Goal: Information Seeking & Learning: Learn about a topic

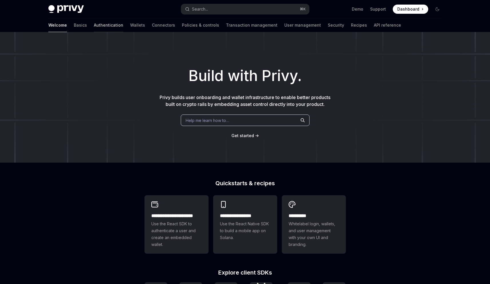
click at [94, 26] on link "Authentication" at bounding box center [108, 25] width 29 height 14
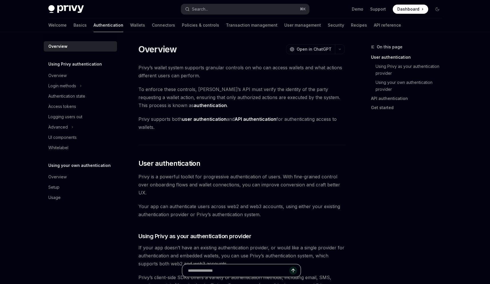
click at [213, 273] on input "Ask a question..." at bounding box center [238, 270] width 101 height 13
click at [223, 255] on span "If your app doesn’t have an existing authentication provider, or would like a s…" at bounding box center [242, 256] width 206 height 24
click at [80, 9] on img at bounding box center [65, 9] width 35 height 8
type textarea "*"
